Goal: Communication & Community: Share content

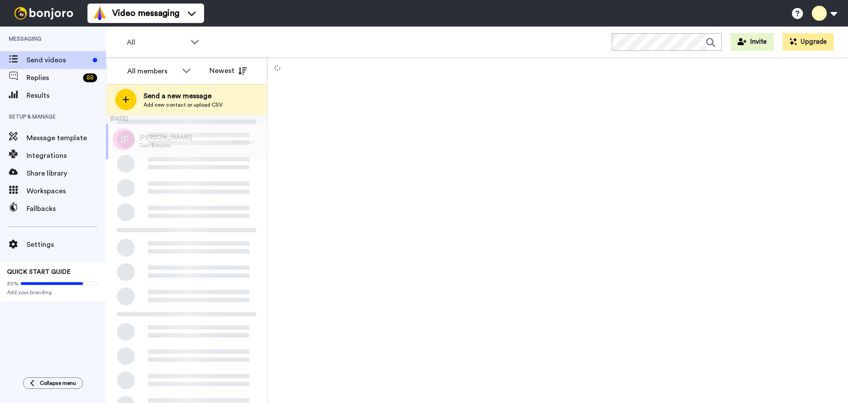
click at [161, 101] on span "Add new contact or upload CSV" at bounding box center [183, 104] width 79 height 7
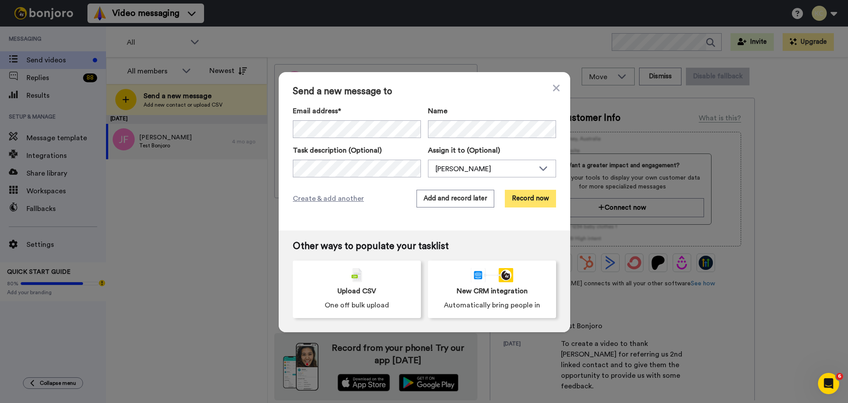
click at [521, 200] on button "Record now" at bounding box center [530, 199] width 51 height 18
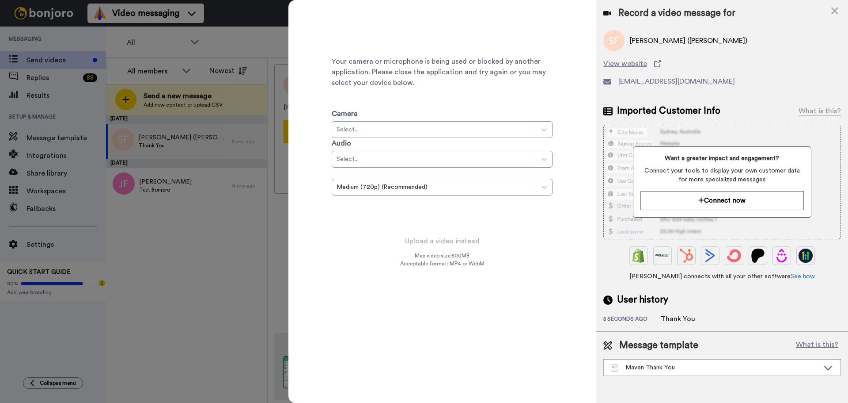
click at [837, 9] on icon at bounding box center [835, 11] width 7 height 7
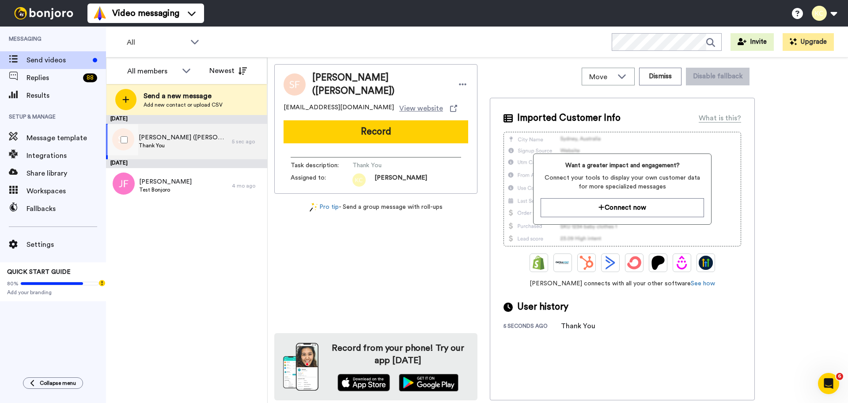
click at [193, 144] on span "Thank You" at bounding box center [183, 145] width 89 height 7
click at [194, 144] on span "Thank You" at bounding box center [183, 145] width 89 height 7
click at [159, 138] on span "[PERSON_NAME] ([PERSON_NAME])" at bounding box center [183, 137] width 89 height 9
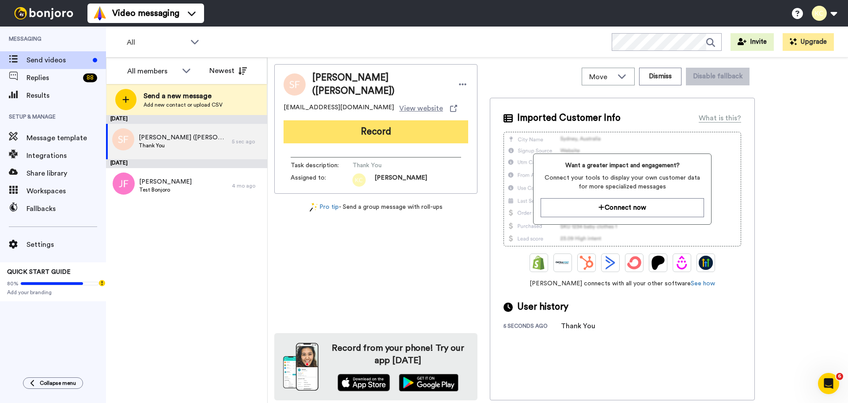
click at [365, 137] on button "Record" at bounding box center [376, 131] width 185 height 23
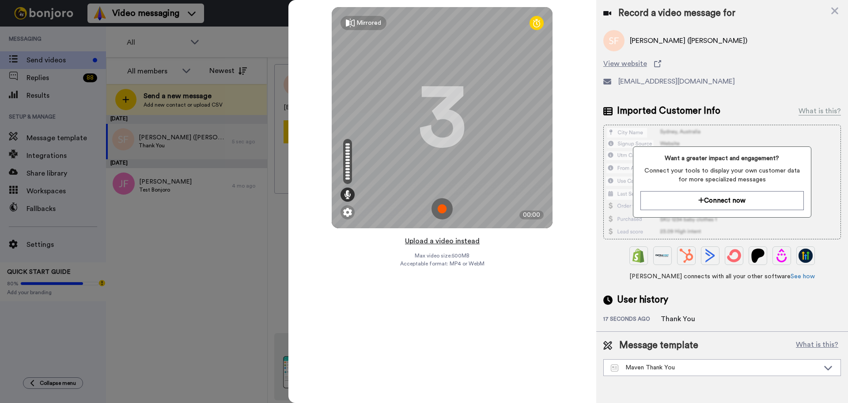
click at [437, 237] on button "Upload a video instead" at bounding box center [443, 240] width 80 height 11
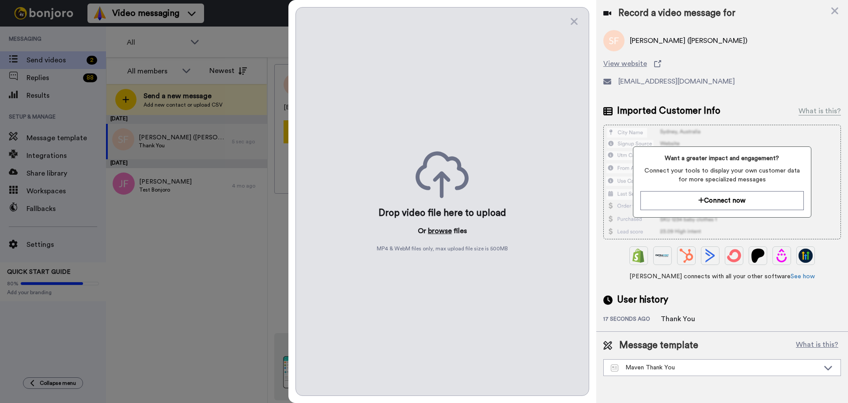
click at [436, 233] on button "browse" at bounding box center [440, 230] width 24 height 11
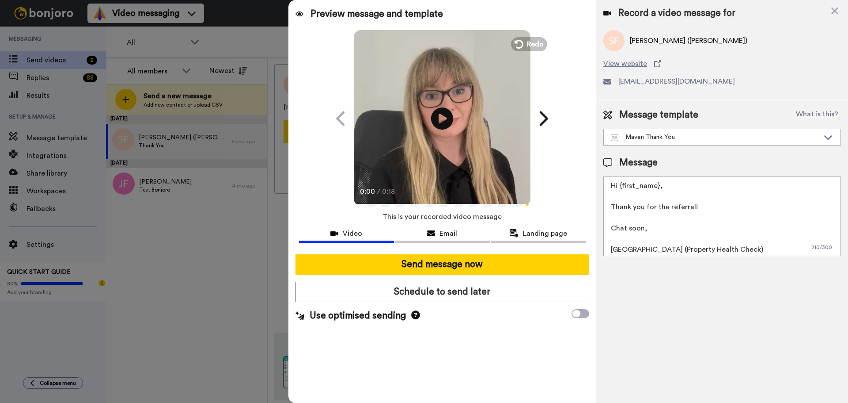
click at [659, 185] on textarea "Hi {first_name}, Thank you for the referral! Chat soon, [GEOGRAPHIC_DATA] (Prop…" at bounding box center [723, 216] width 238 height 80
click at [629, 247] on textarea "Hi All, Thank you for the referral! Chat soon, [GEOGRAPHIC_DATA] (Property Heal…" at bounding box center [723, 216] width 238 height 80
type textarea "Hi All, Thank you for the referral! Chat soon, [PERSON_NAME] (Property Health C…"
click at [445, 231] on span "Email" at bounding box center [449, 233] width 18 height 11
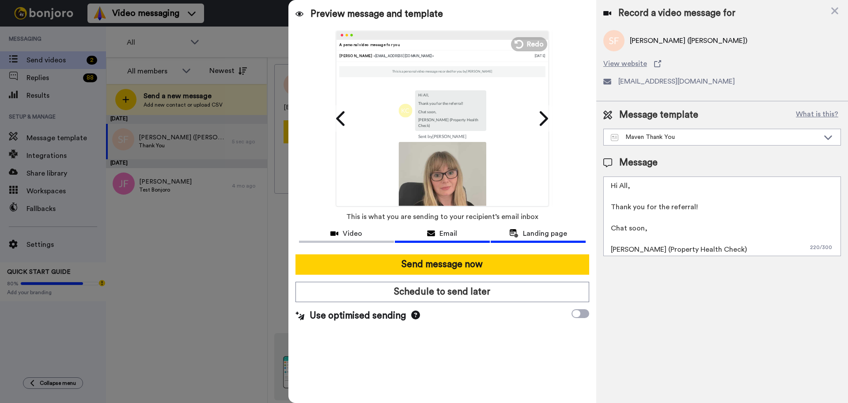
drag, startPoint x: 501, startPoint y: 232, endPoint x: 392, endPoint y: 233, distance: 108.7
click at [501, 232] on div "Landing page" at bounding box center [538, 233] width 95 height 11
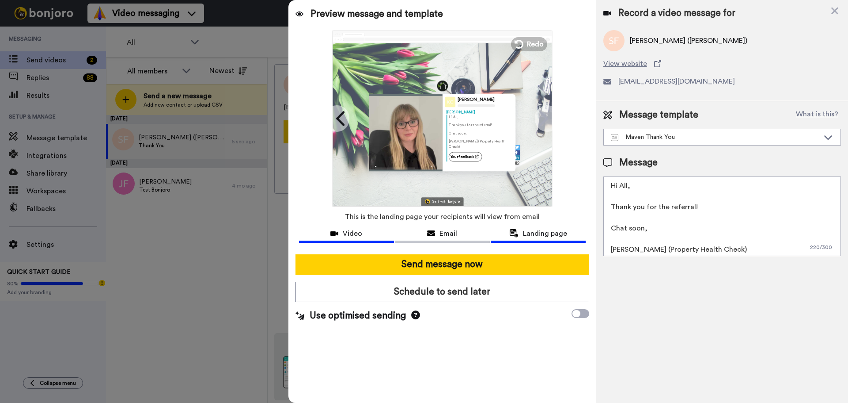
click at [320, 237] on div "Video" at bounding box center [346, 233] width 95 height 11
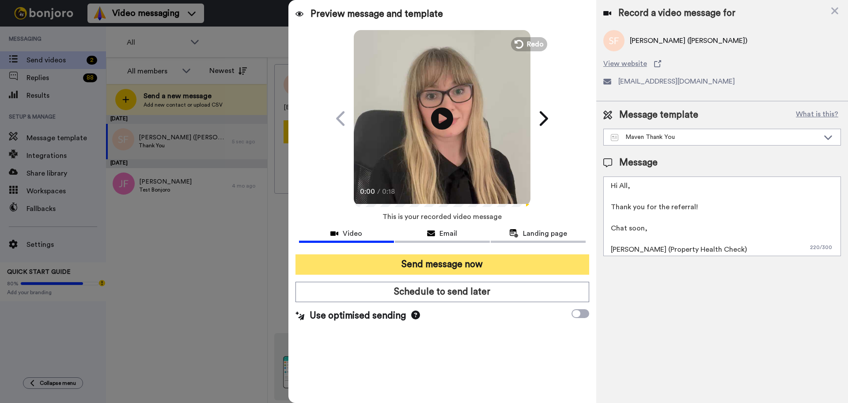
click at [428, 265] on button "Send message now" at bounding box center [443, 264] width 294 height 20
